Goal: Task Accomplishment & Management: Use online tool/utility

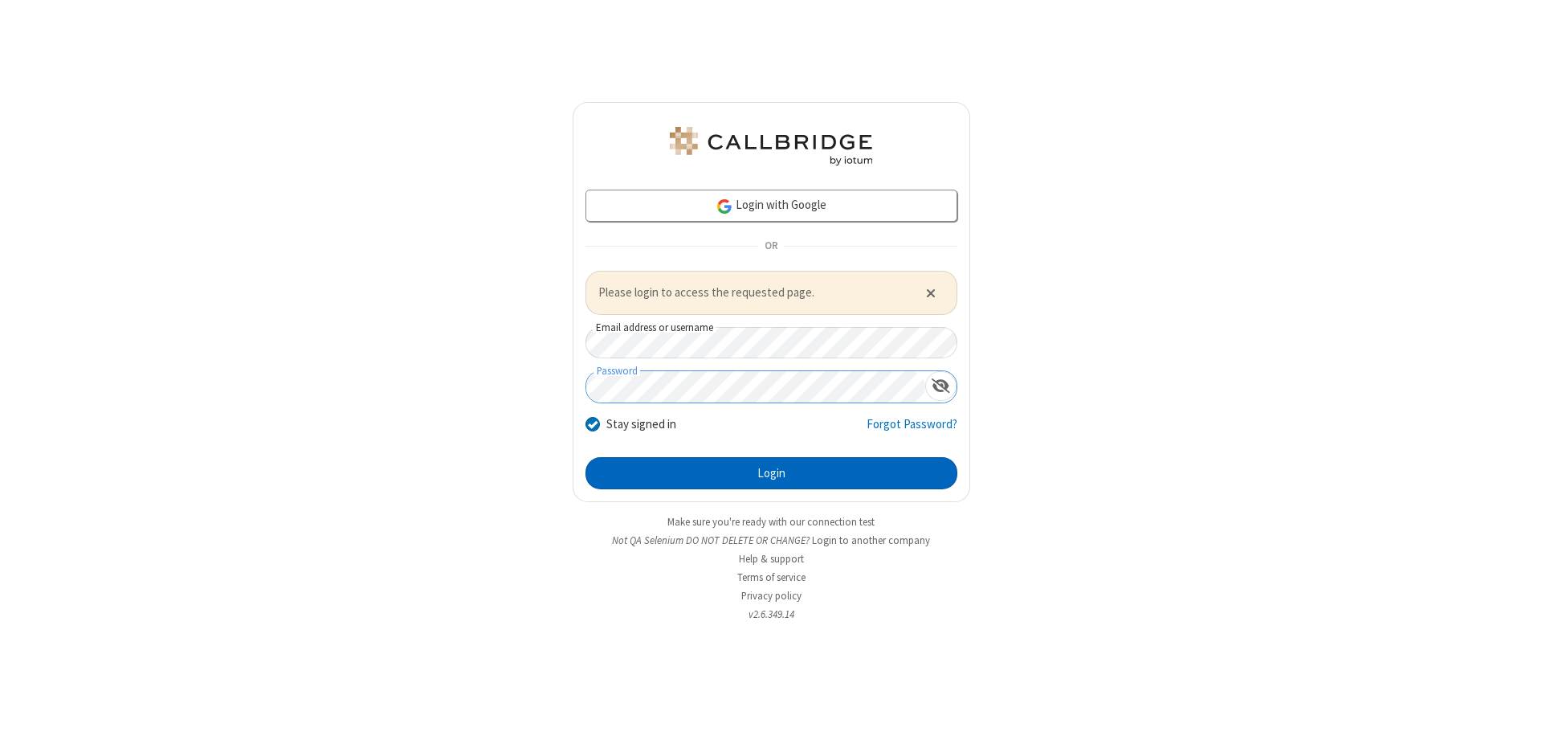
click at [771, 472] on button "Login" at bounding box center [772, 473] width 372 height 32
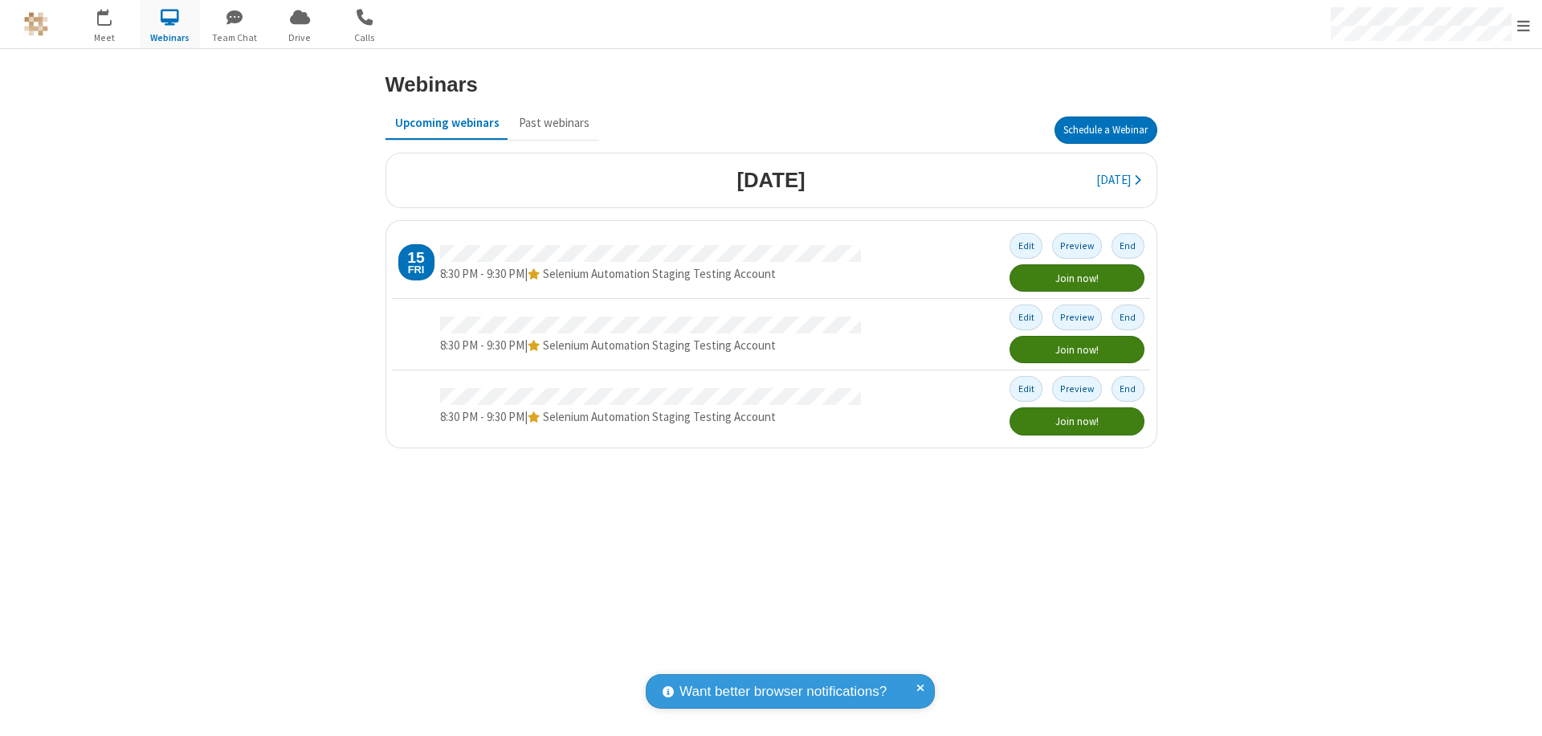
click at [1105, 130] on button "Schedule a Webinar" at bounding box center [1106, 129] width 103 height 27
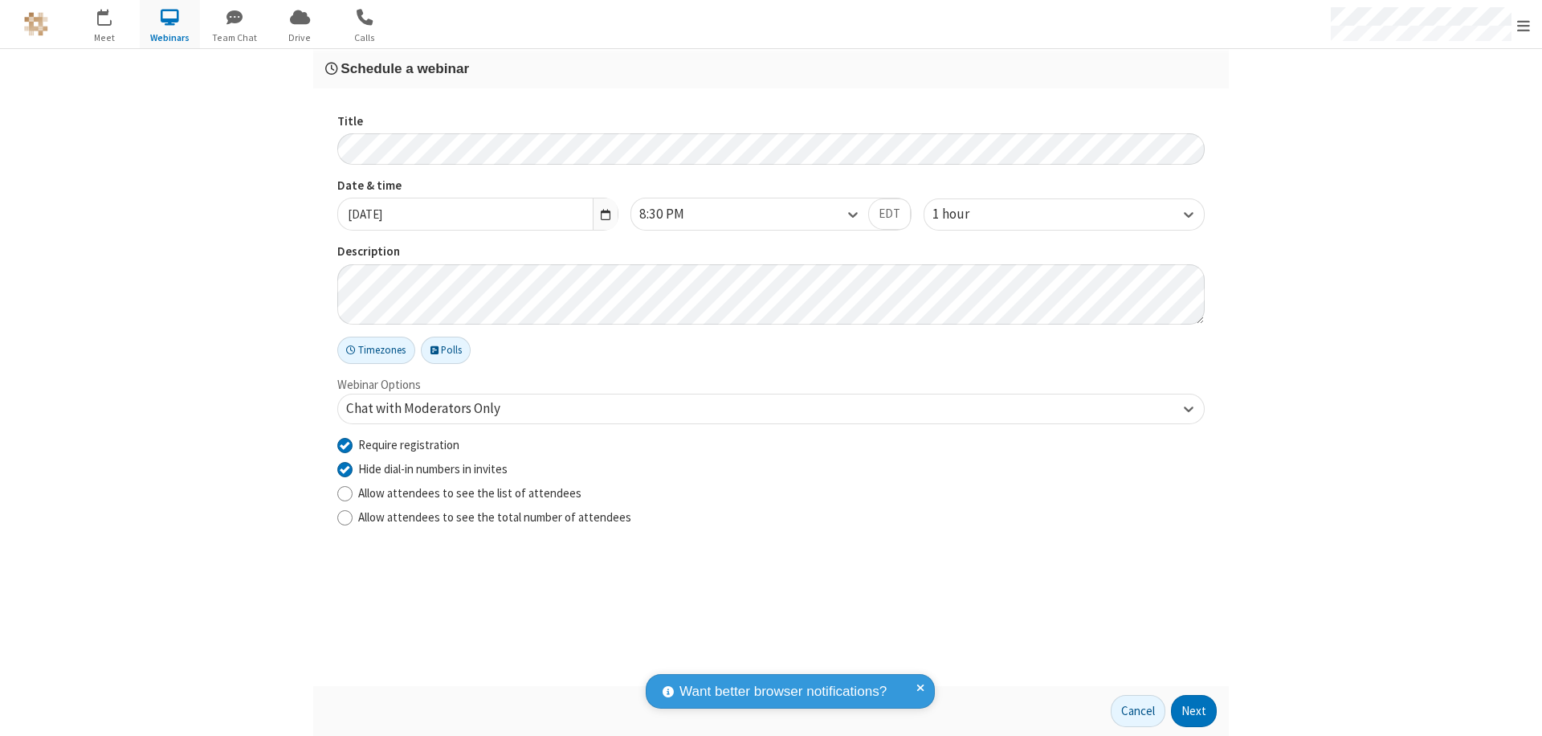
click at [345, 444] on input "Require registration" at bounding box center [344, 444] width 15 height 17
checkbox input "false"
click at [1194, 711] on button "Next" at bounding box center [1194, 711] width 46 height 32
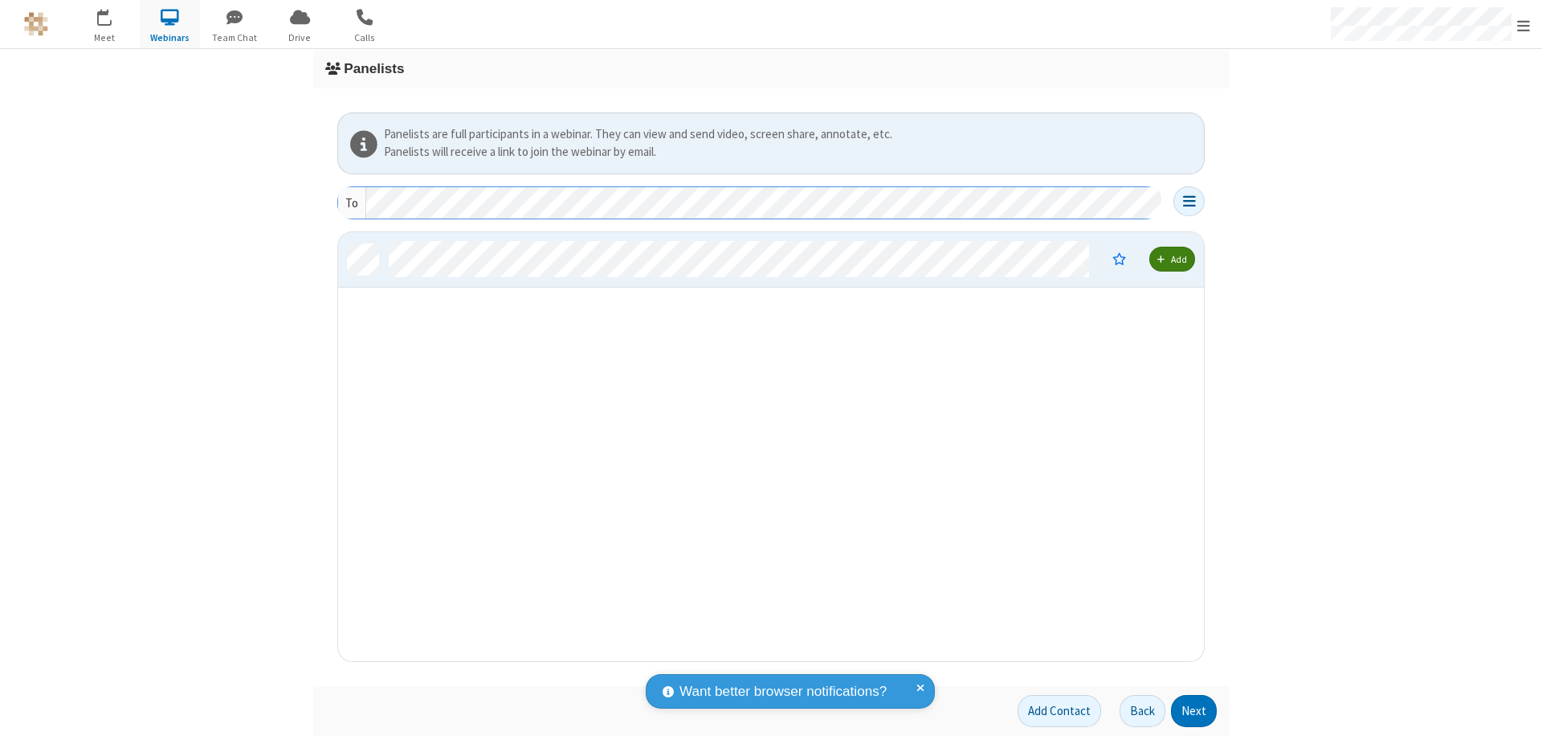
scroll to position [417, 854]
click at [1194, 711] on button "Next" at bounding box center [1194, 711] width 46 height 32
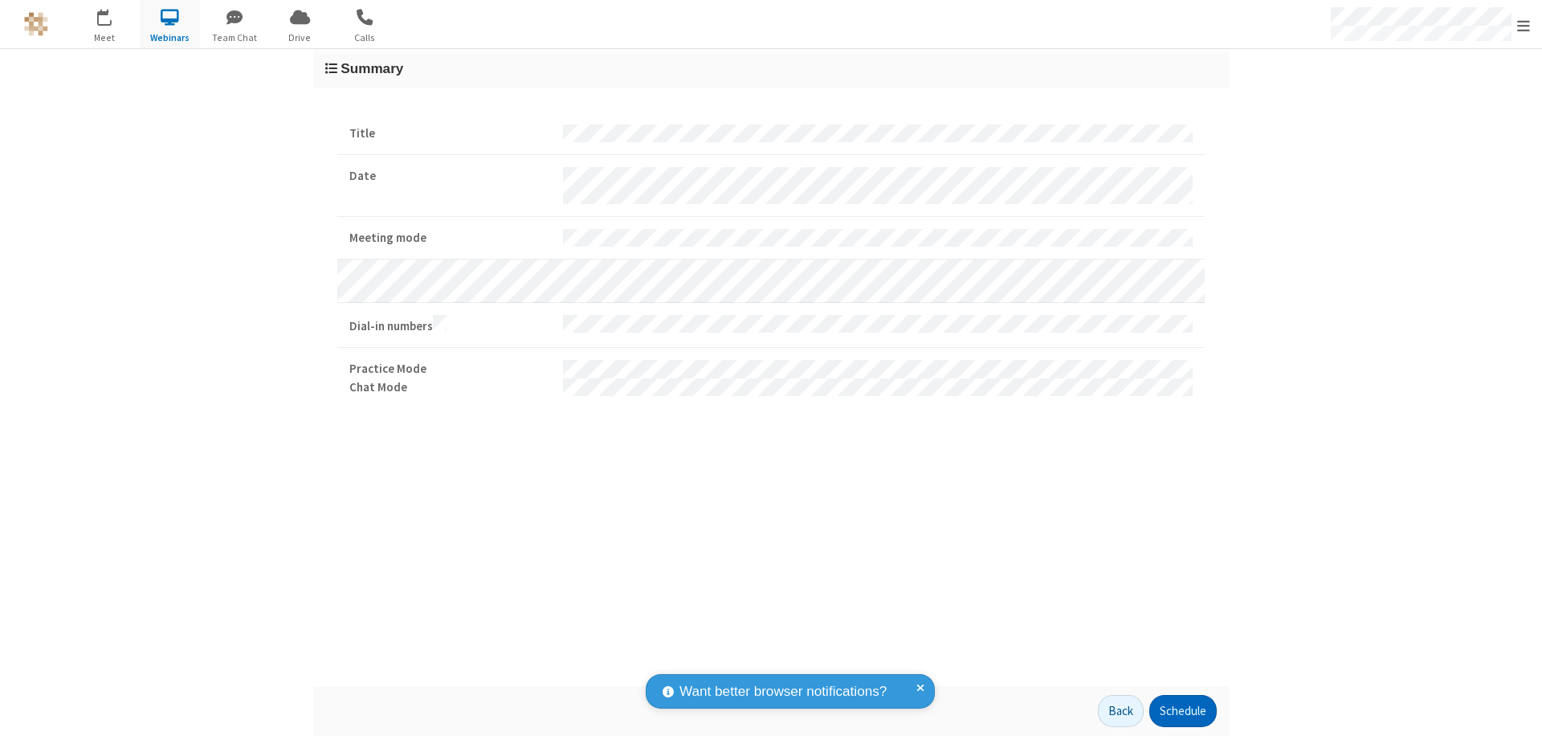
click at [1182, 711] on button "Schedule" at bounding box center [1182, 711] width 67 height 32
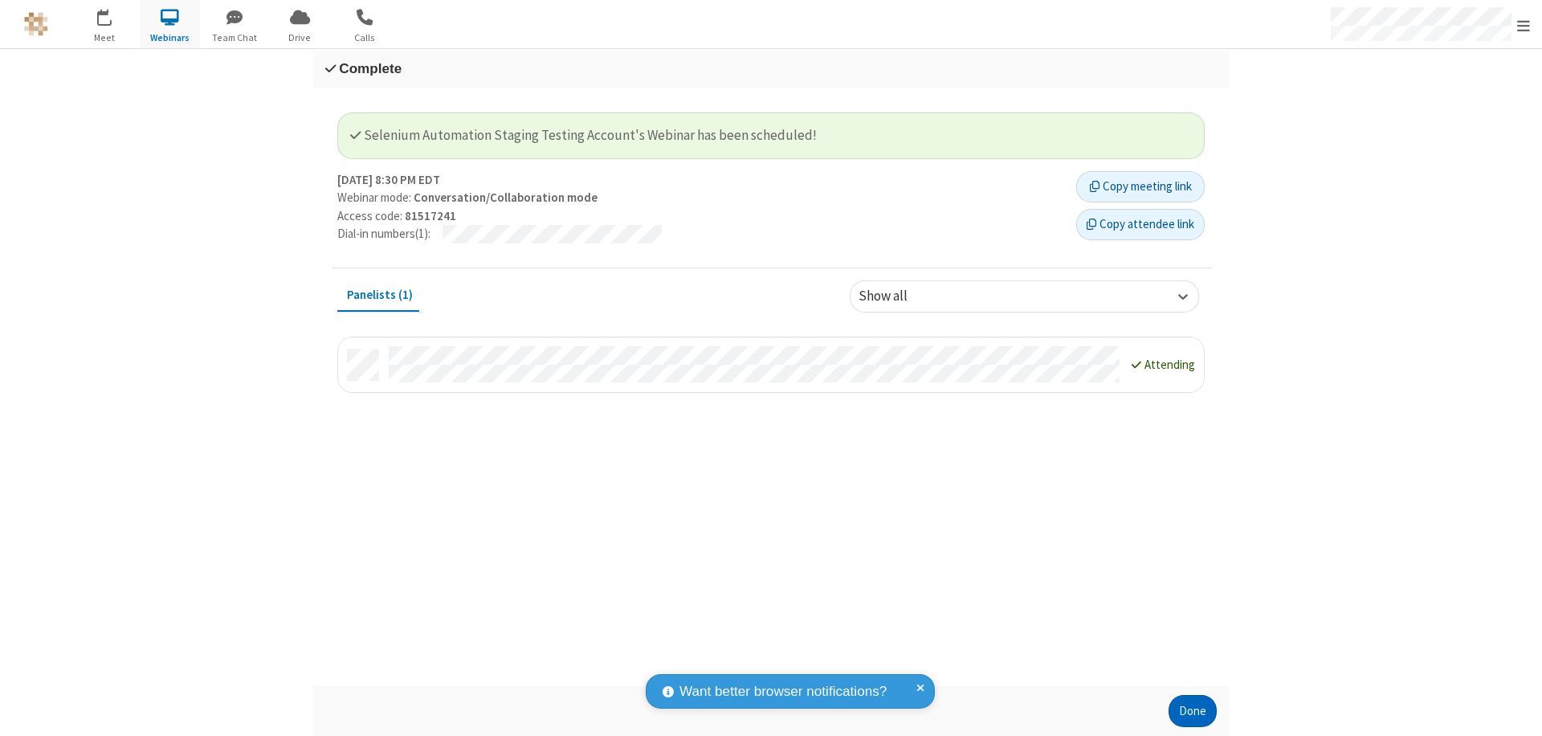
click at [1193, 711] on button "Done" at bounding box center [1193, 711] width 48 height 32
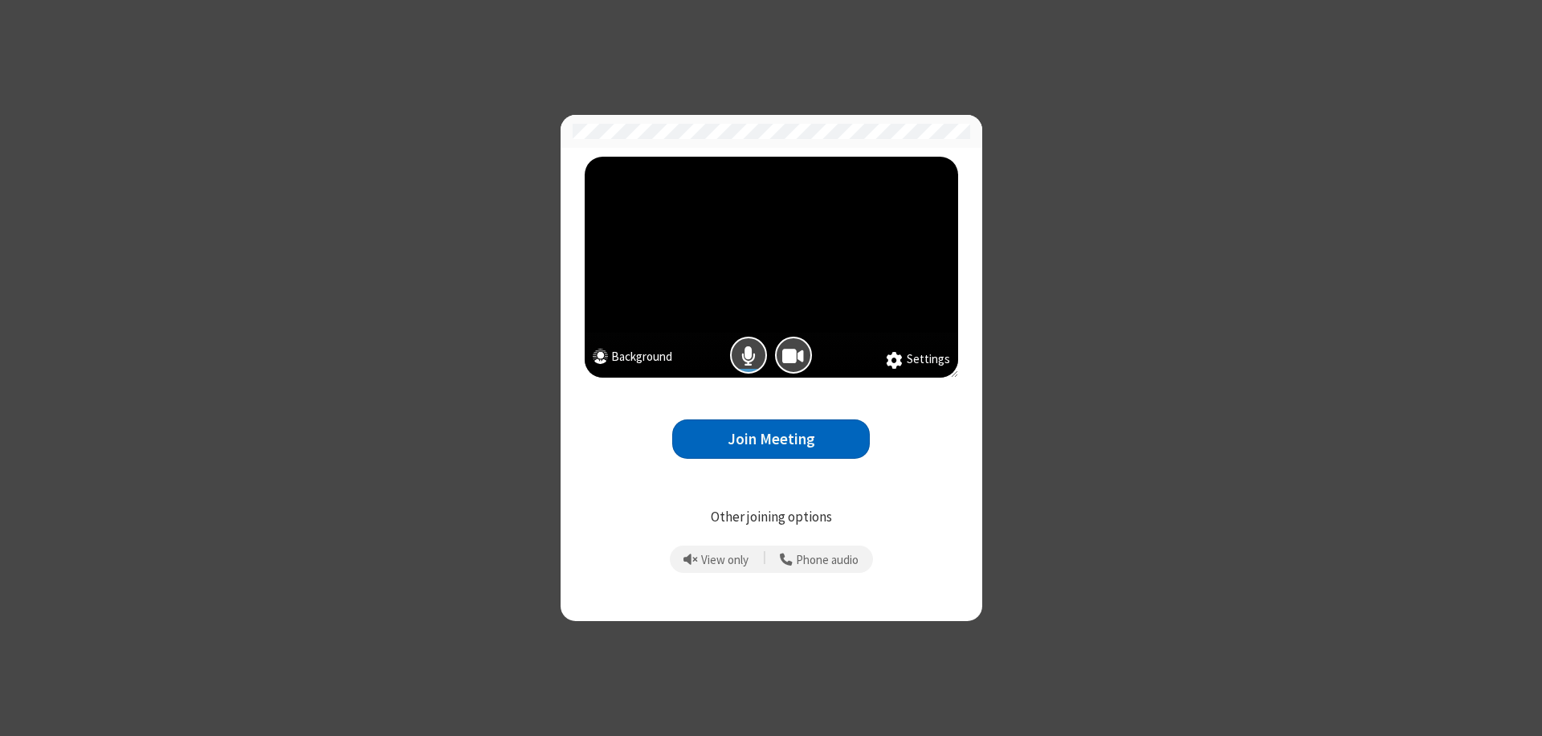
click at [771, 439] on button "Join Meeting" at bounding box center [771, 438] width 198 height 39
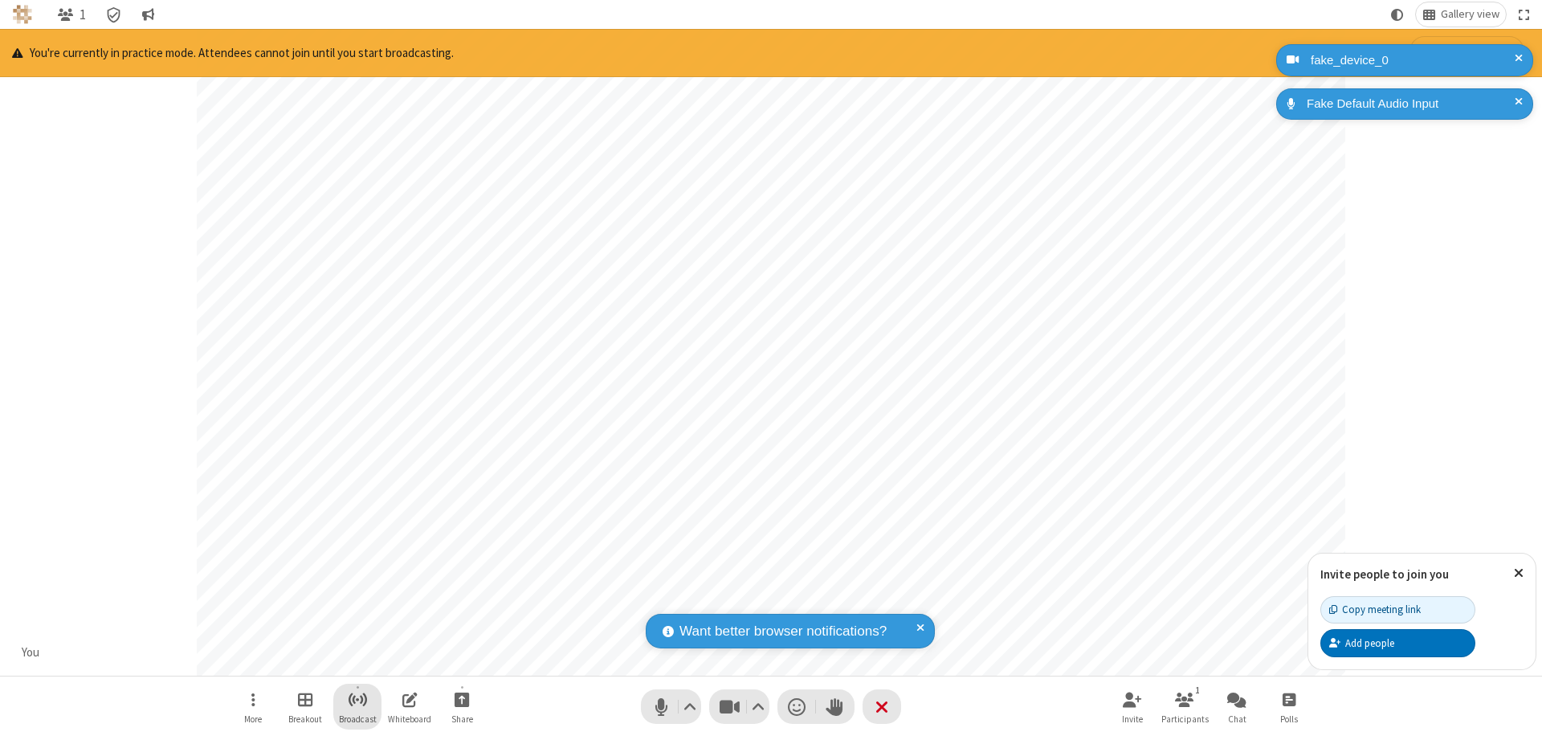
click at [357, 699] on span "Start broadcast" at bounding box center [358, 699] width 20 height 20
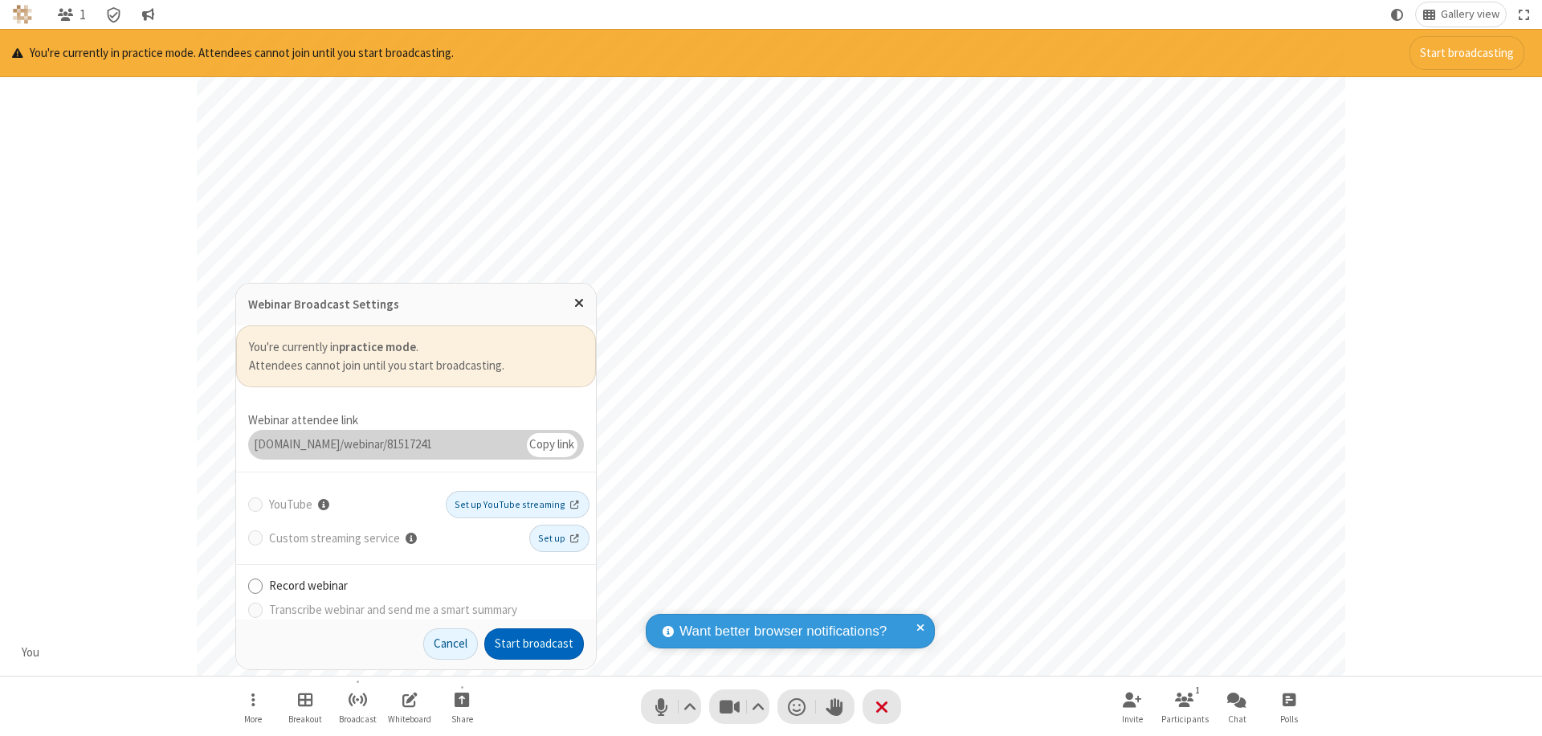
click at [534, 643] on button "Start broadcast" at bounding box center [534, 644] width 100 height 32
